Goal: Task Accomplishment & Management: Use online tool/utility

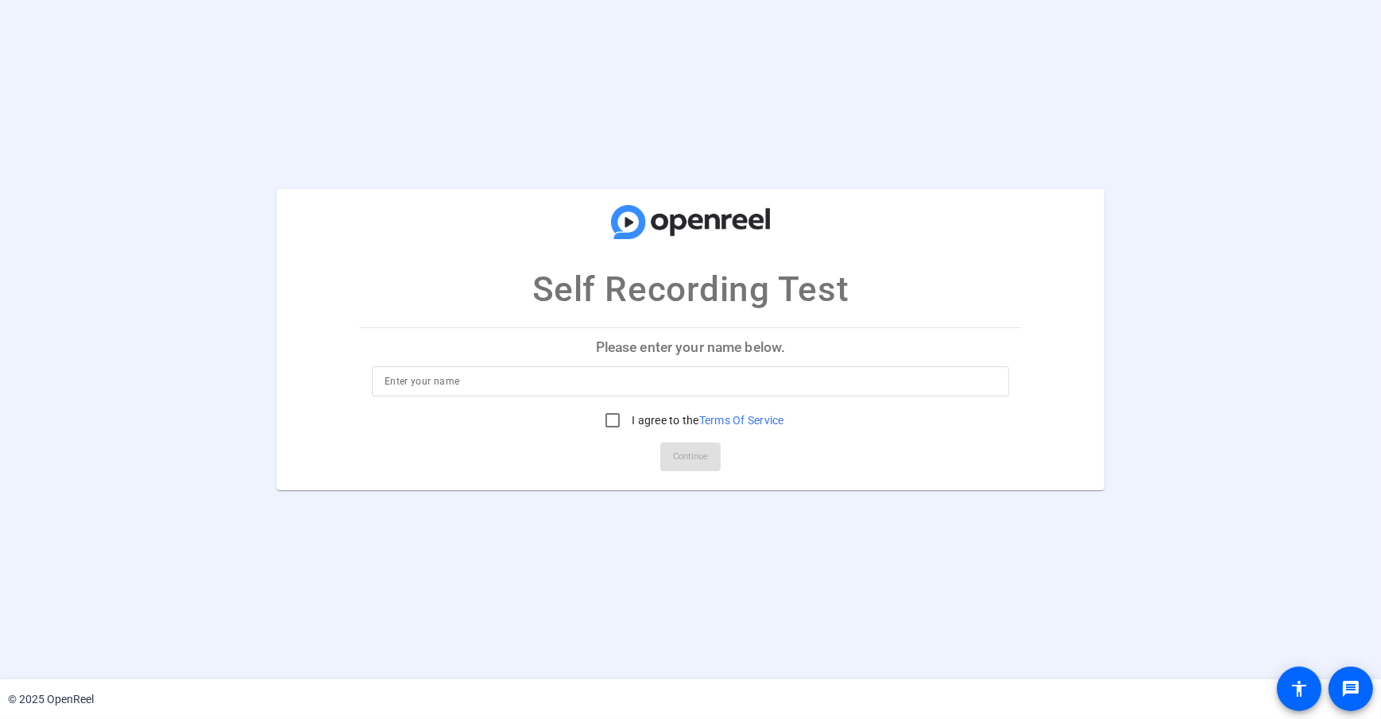
click at [404, 389] on input at bounding box center [691, 381] width 612 height 19
type input "[PERSON_NAME]"
click at [387, 315] on mat-card-title "Self Recording Test" at bounding box center [691, 252] width 829 height 127
click at [605, 420] on input "I agree to the Terms Of Service" at bounding box center [613, 421] width 32 height 32
checkbox input "true"
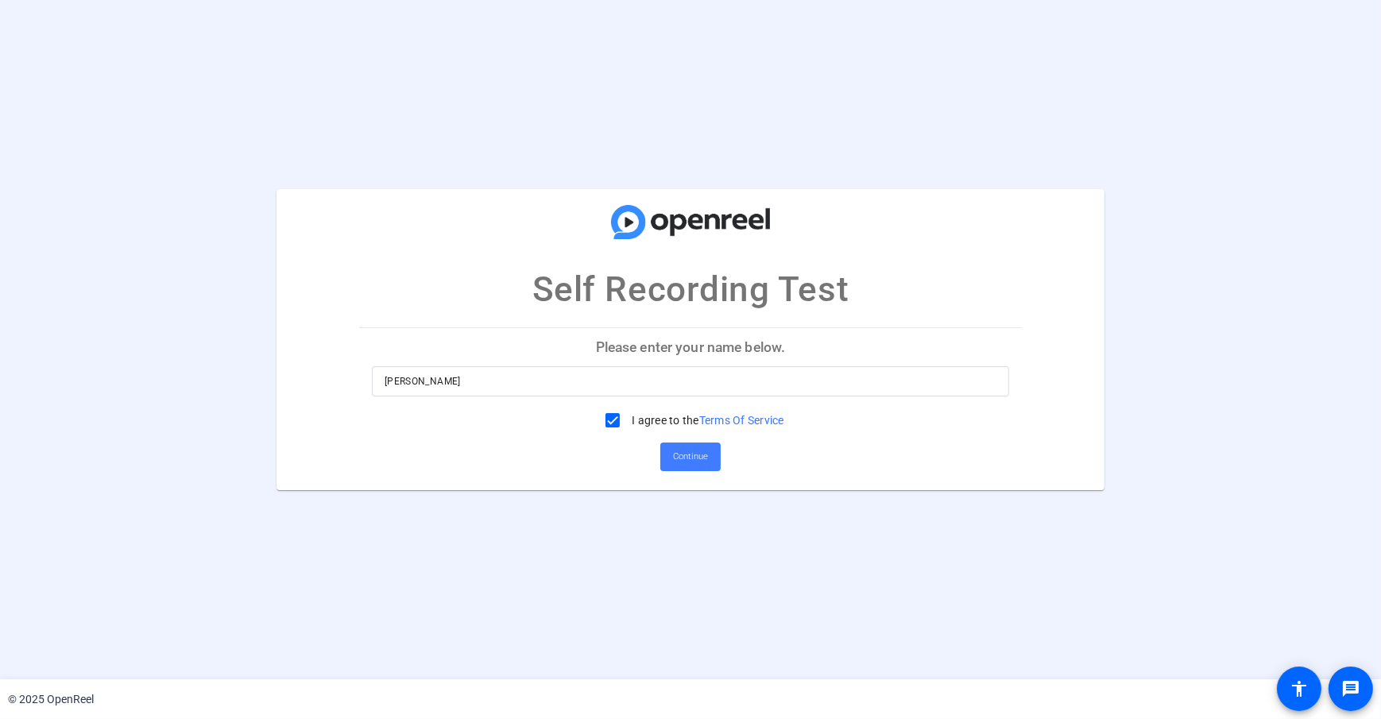
click at [676, 462] on span "Continue" at bounding box center [690, 457] width 35 height 24
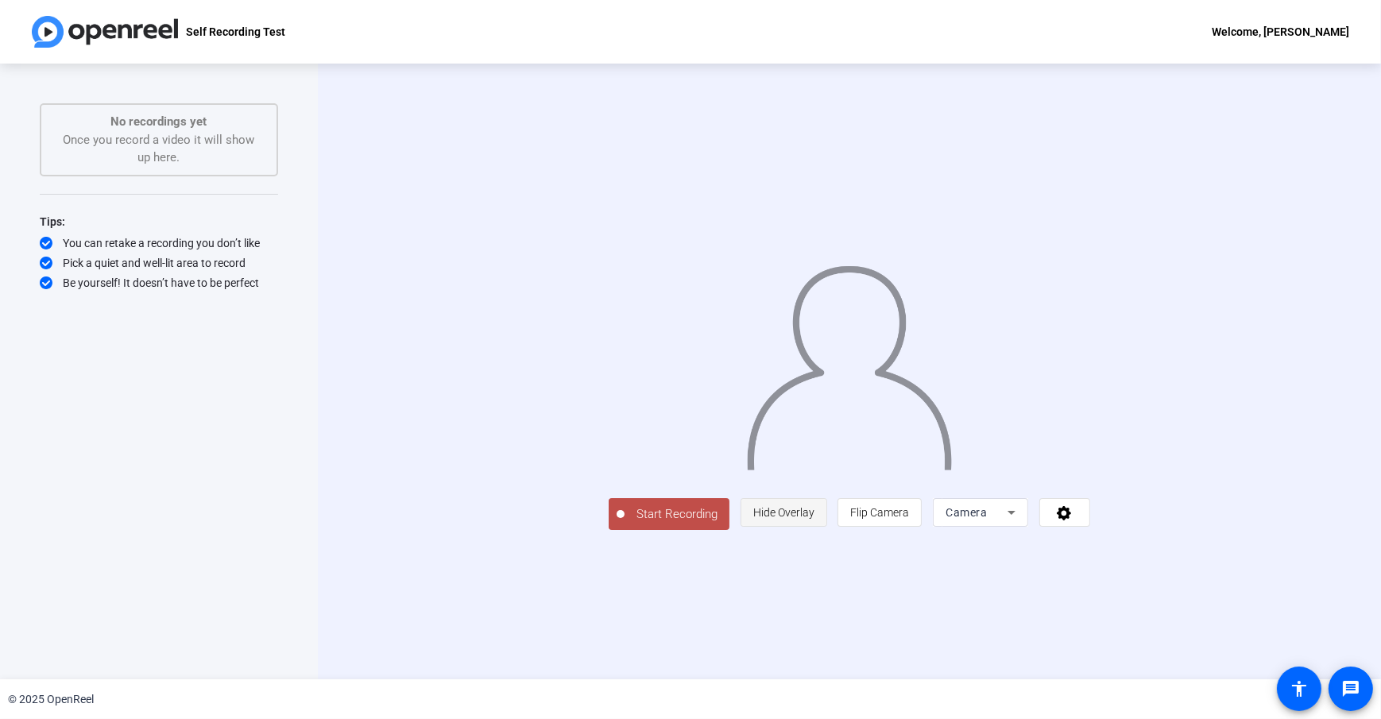
click at [815, 528] on span "Hide Overlay" at bounding box center [783, 512] width 61 height 30
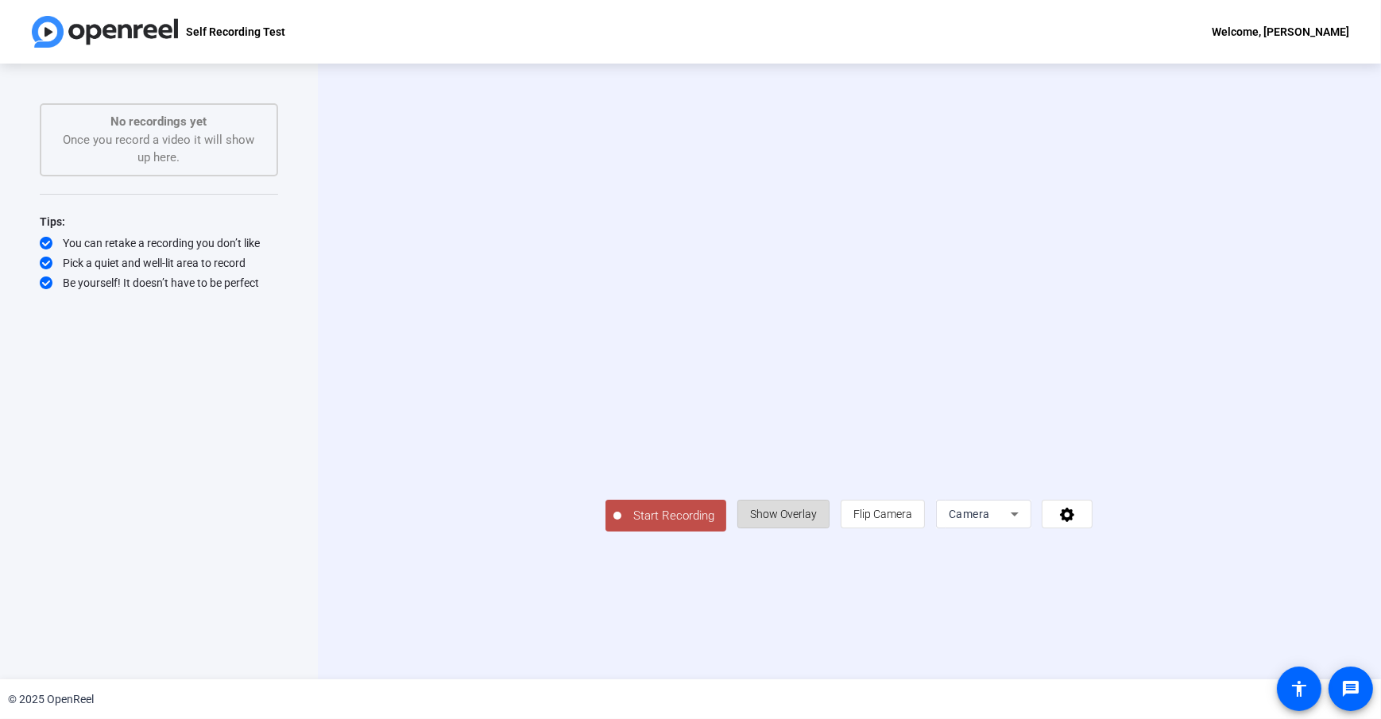
click at [817, 529] on span "Show Overlay" at bounding box center [783, 514] width 67 height 30
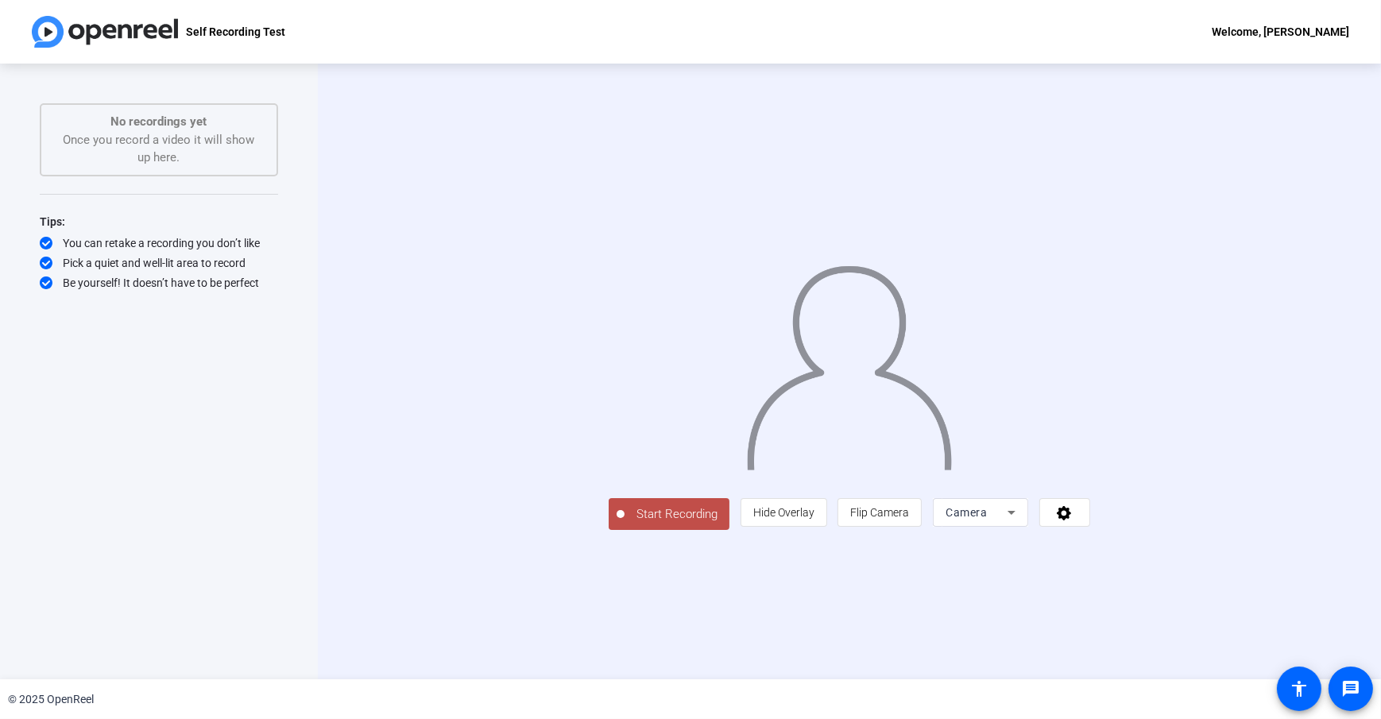
click at [1028, 527] on div "Camera" at bounding box center [980, 512] width 95 height 29
click at [1196, 666] on div at bounding box center [690, 359] width 1381 height 719
click at [1016, 515] on icon at bounding box center [1012, 513] width 8 height 4
click at [822, 630] on div at bounding box center [690, 359] width 1381 height 719
drag, startPoint x: 352, startPoint y: 295, endPoint x: 288, endPoint y: 126, distance: 181.1
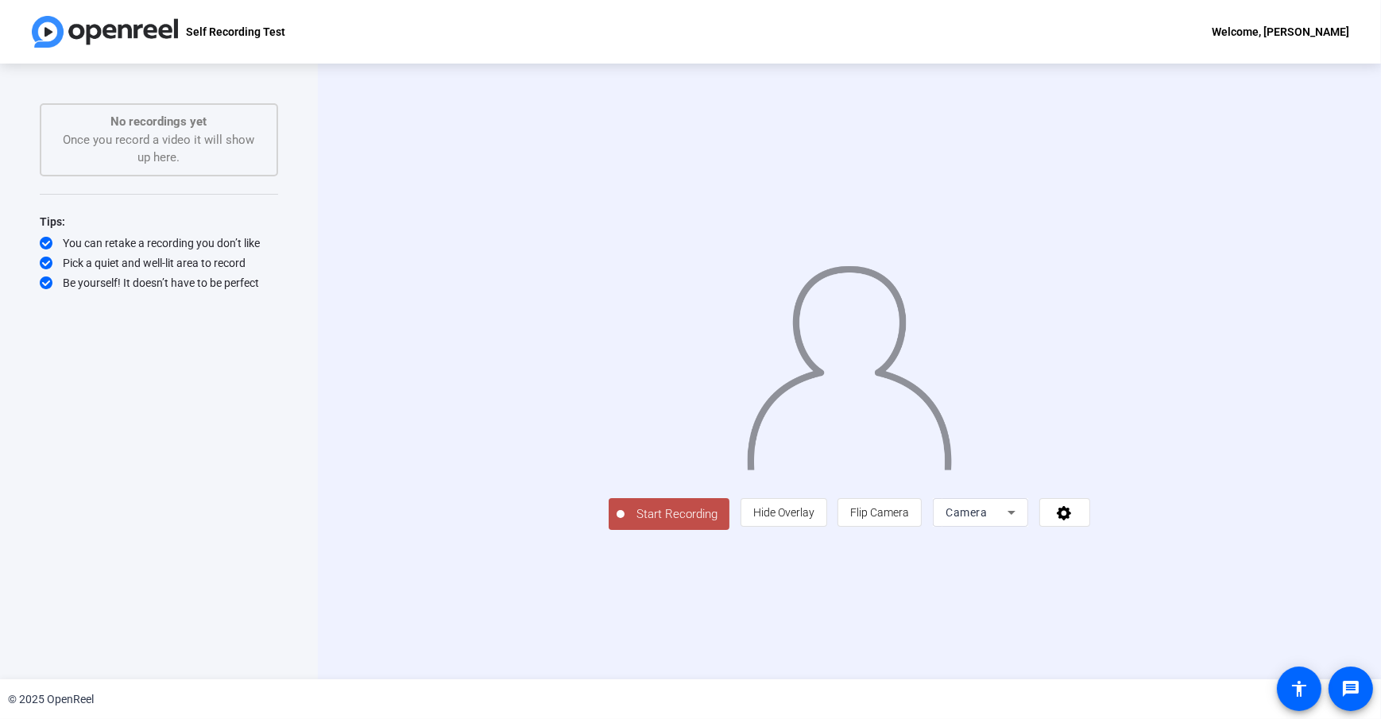
click at [352, 295] on div "Start Recording person Hide Overlay flip Flip Camera Camera" at bounding box center [849, 372] width 1063 height 616
